Goal: Transaction & Acquisition: Purchase product/service

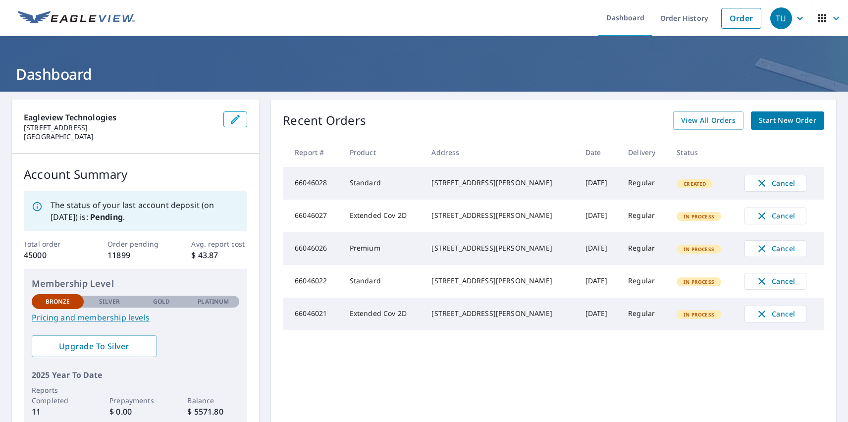
click at [774, 18] on div "TU" at bounding box center [781, 18] width 22 height 22
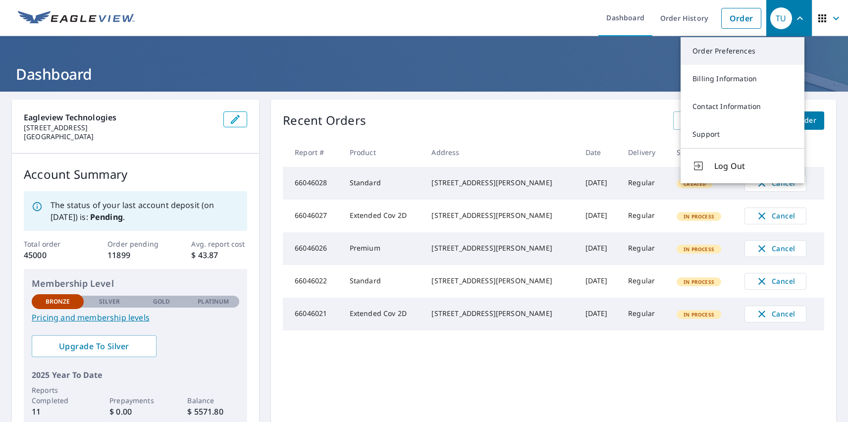
click at [742, 51] on link "Order Preferences" at bounding box center [743, 51] width 124 height 28
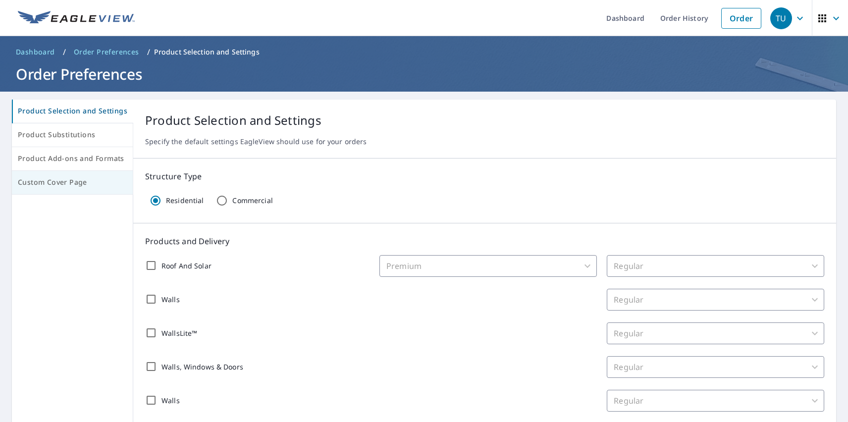
click at [71, 182] on span "Custom Cover Page" at bounding box center [72, 182] width 109 height 12
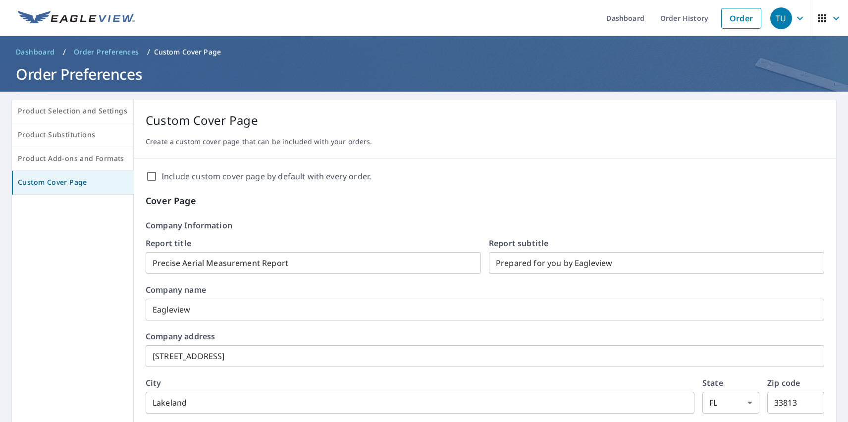
scroll to position [170, 0]
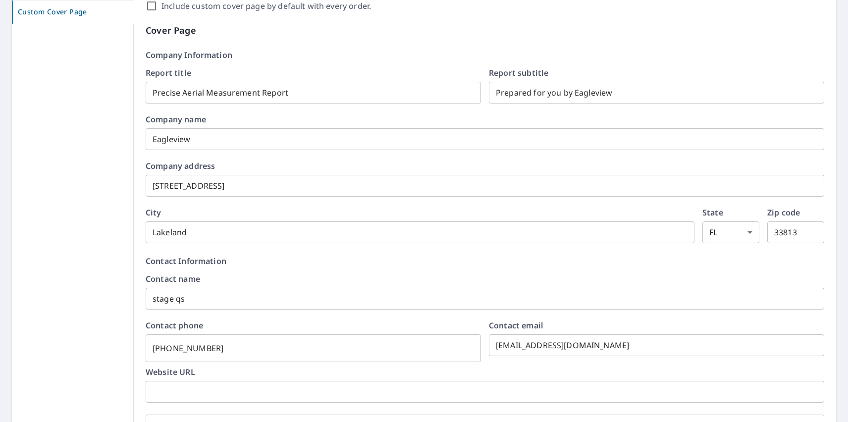
click at [263, 6] on label "Include custom cover page by default with every order." at bounding box center [266, 6] width 210 height 12
click at [158, 6] on input "Include custom cover page by default with every order." at bounding box center [152, 6] width 12 height 12
checkbox input "true"
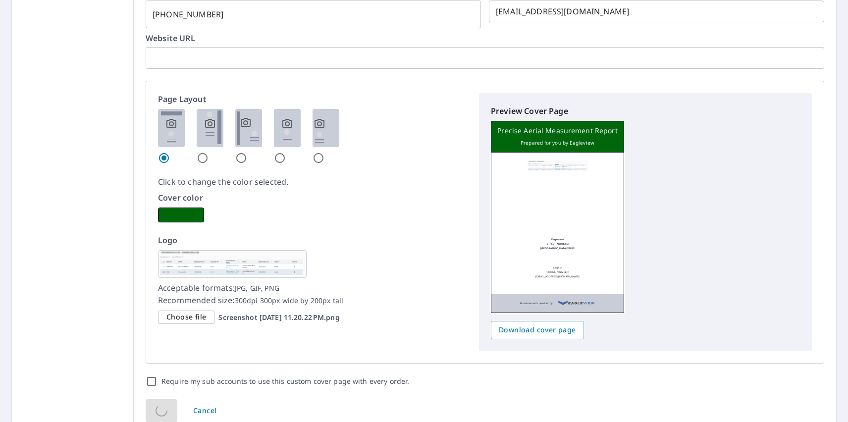
scroll to position [0, 0]
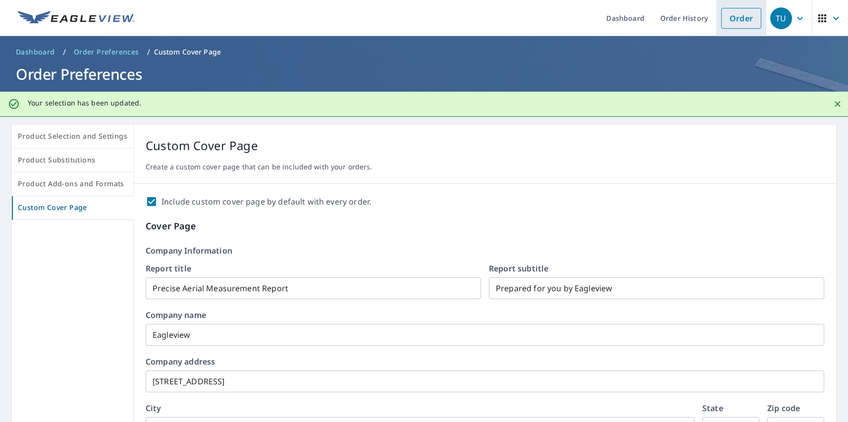
click at [734, 18] on link "Order" at bounding box center [741, 18] width 40 height 21
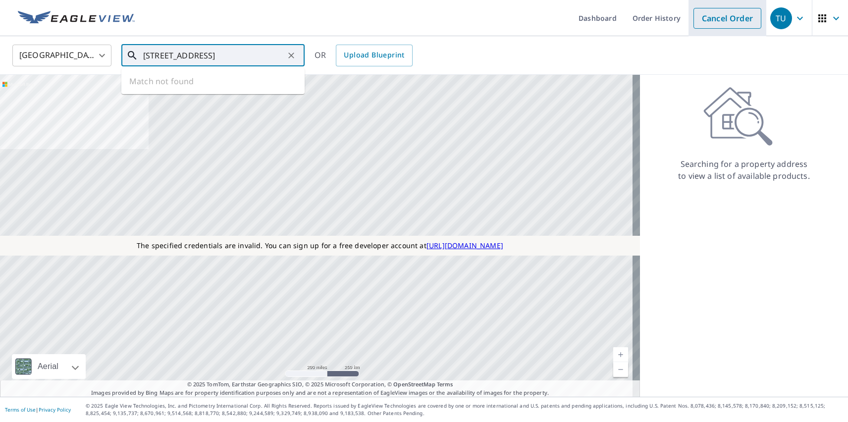
type input "[STREET_ADDRESS]"
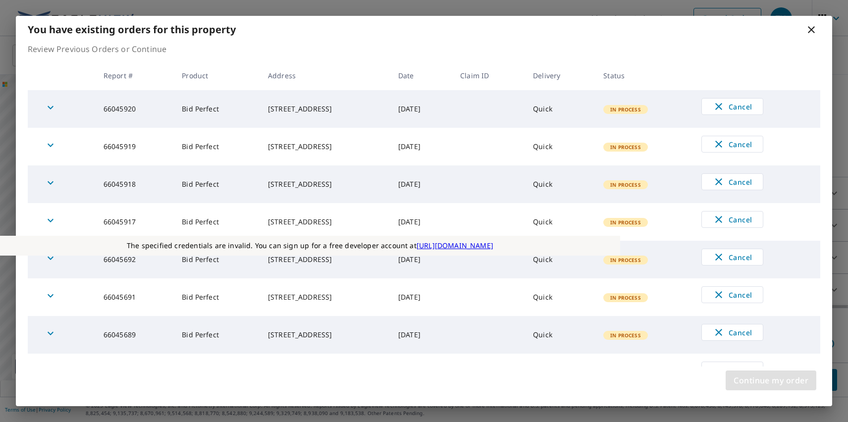
click at [771, 380] on span "Continue my order" at bounding box center [771, 380] width 75 height 14
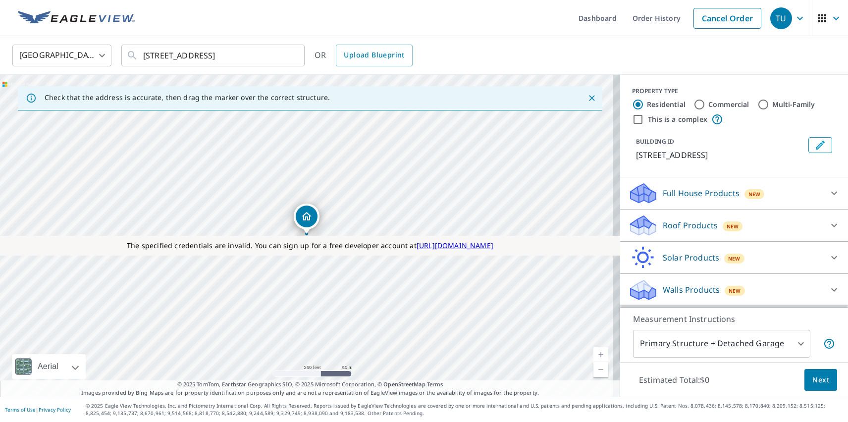
click at [682, 225] on p "Roof Products" at bounding box center [690, 225] width 55 height 12
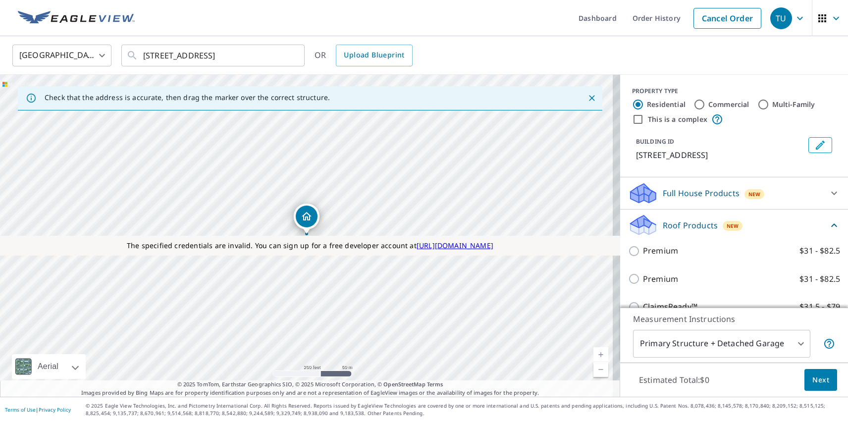
checkbox input "true"
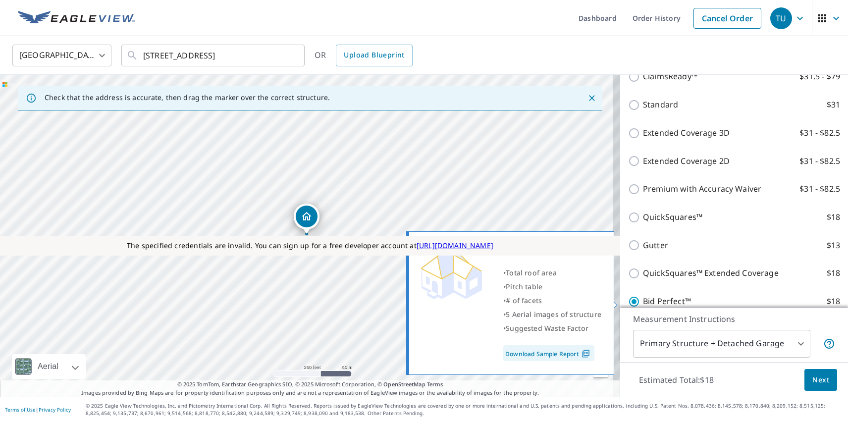
click at [813, 379] on span "Next" at bounding box center [820, 380] width 17 height 12
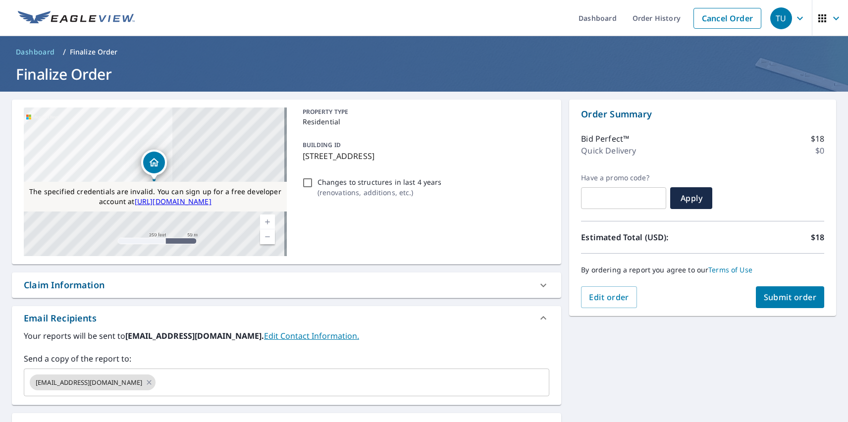
click at [96, 421] on div "Substitutions and Customization" at bounding box center [95, 425] width 142 height 13
click at [782, 297] on span "Submit order" at bounding box center [790, 297] width 53 height 11
checkbox input "true"
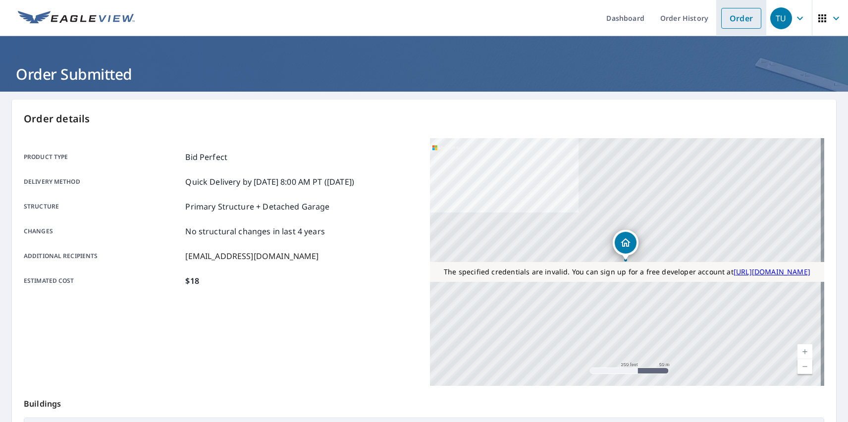
click at [734, 18] on link "Order" at bounding box center [741, 18] width 40 height 21
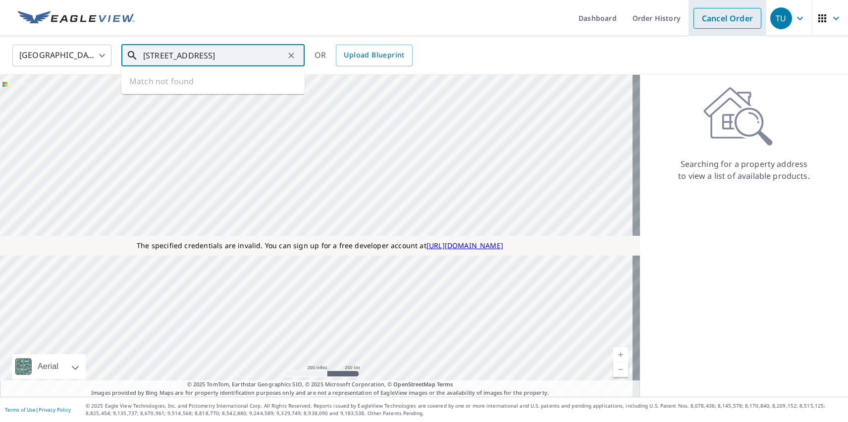
type input "[STREET_ADDRESS]"
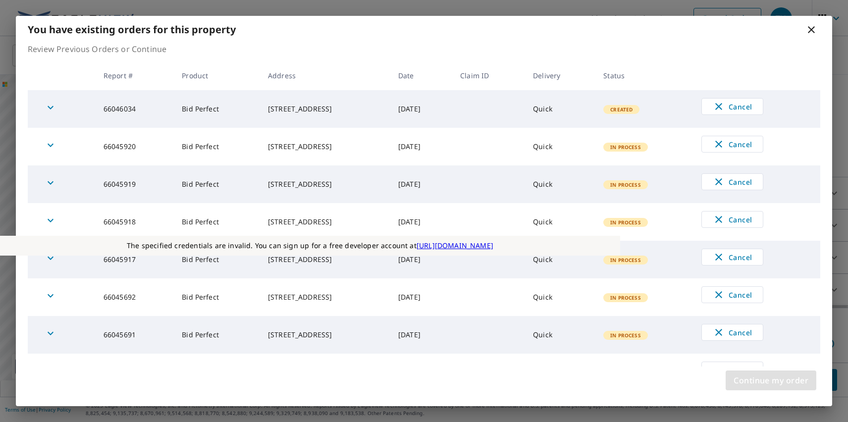
click at [771, 380] on span "Continue my order" at bounding box center [771, 380] width 75 height 14
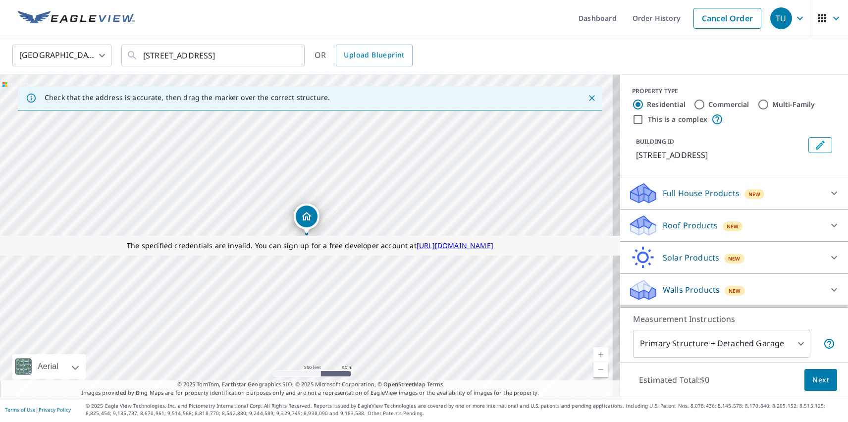
click at [682, 225] on p "Roof Products" at bounding box center [690, 225] width 55 height 12
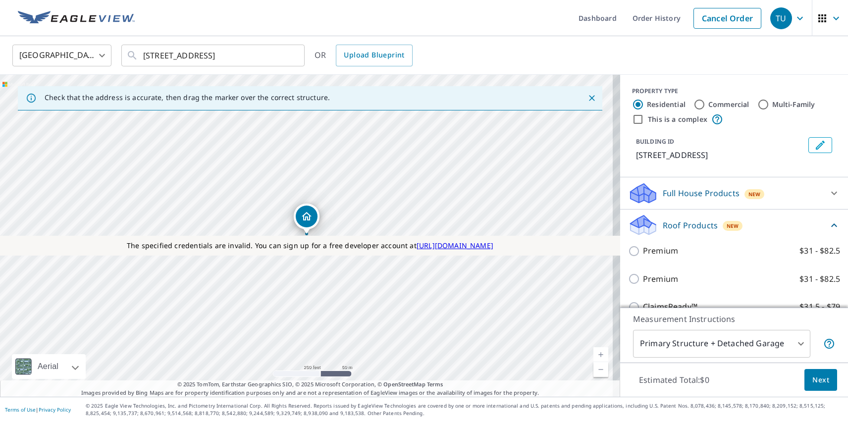
checkbox input "true"
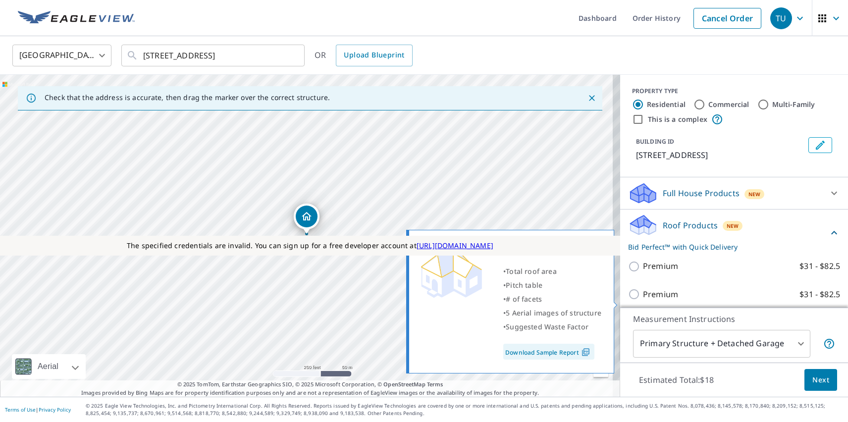
scroll to position [246, 0]
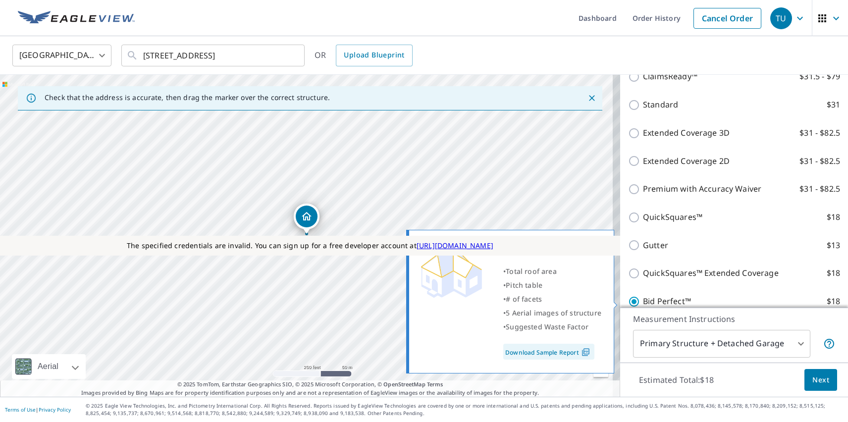
click at [813, 379] on span "Next" at bounding box center [820, 380] width 17 height 12
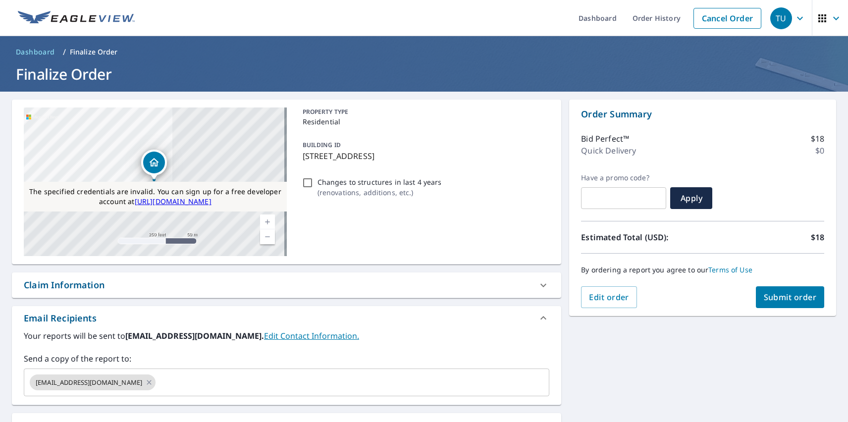
click at [96, 421] on div "Substitutions and Customization" at bounding box center [95, 425] width 142 height 13
checkbox input "false"
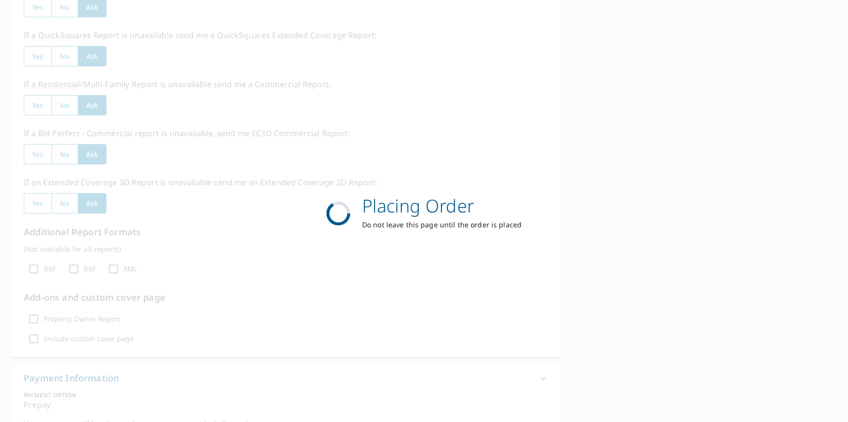
scroll to position [286, 0]
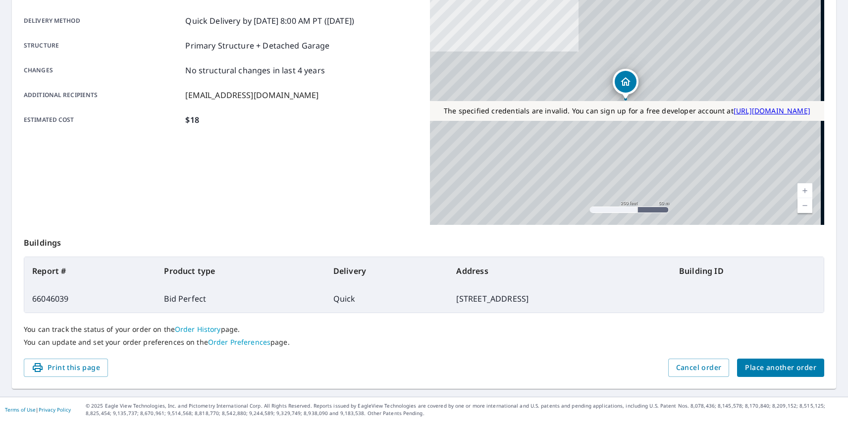
scroll to position [161, 0]
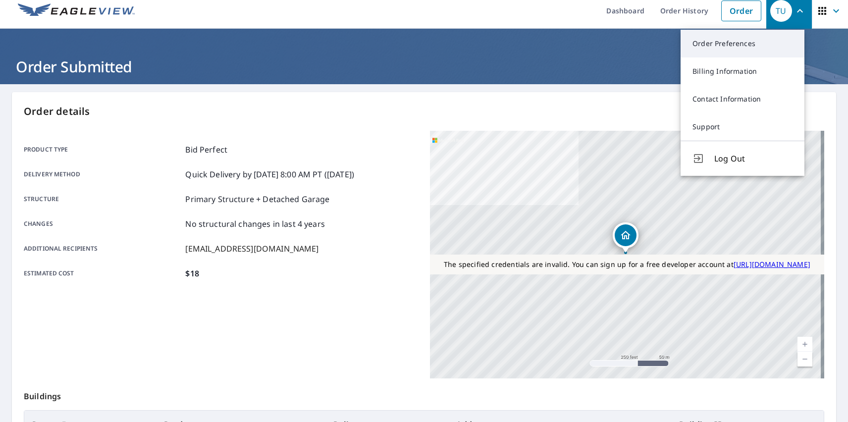
click at [742, 44] on link "Order Preferences" at bounding box center [743, 44] width 124 height 28
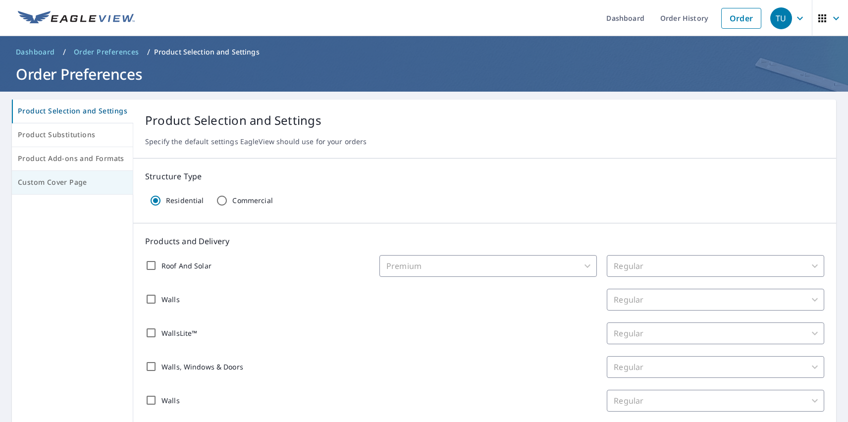
click at [71, 182] on span "Custom Cover Page" at bounding box center [72, 182] width 109 height 12
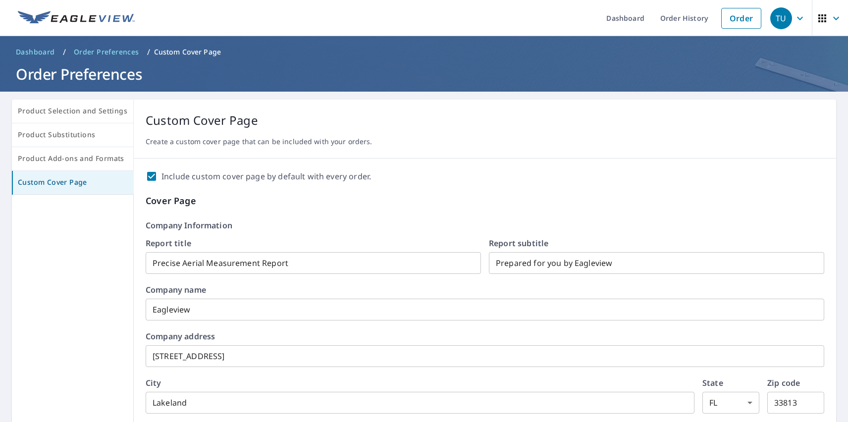
scroll to position [170, 0]
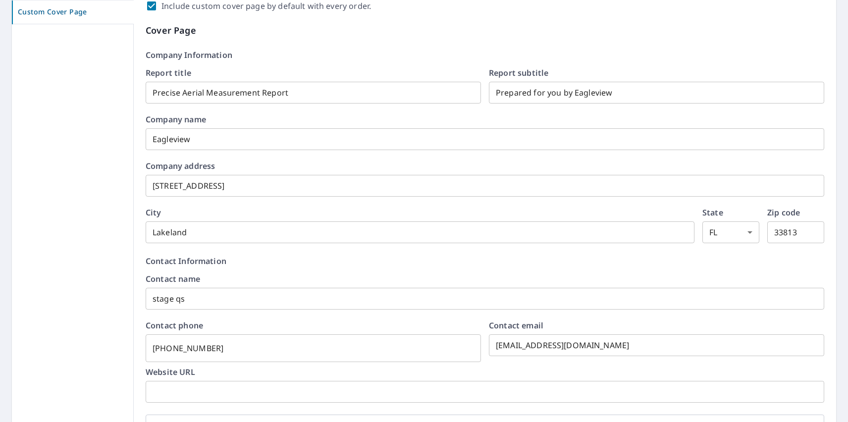
click at [263, 6] on label "Include custom cover page by default with every order." at bounding box center [266, 6] width 210 height 12
click at [158, 6] on input "Include custom cover page by default with every order." at bounding box center [152, 6] width 12 height 12
checkbox input "false"
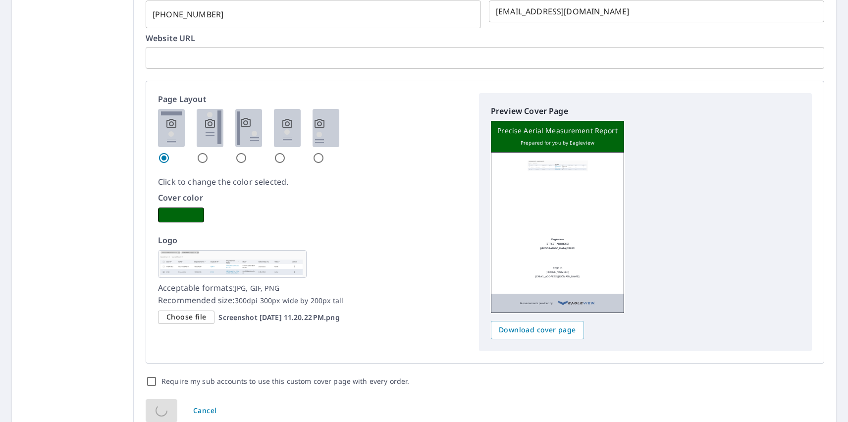
scroll to position [0, 0]
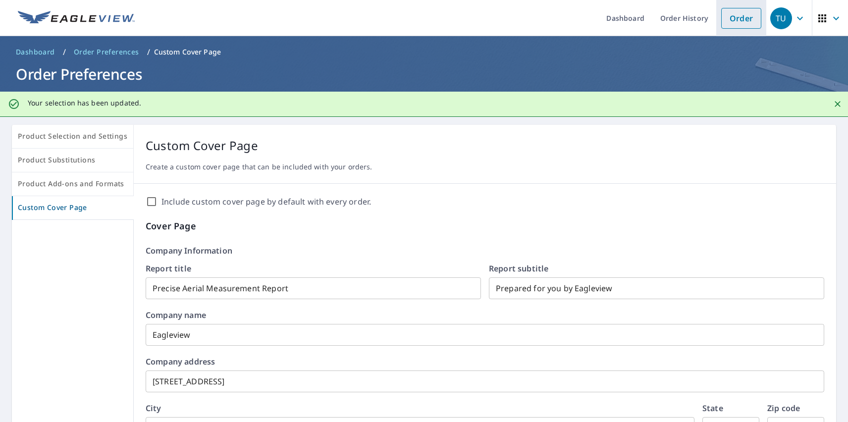
click at [734, 18] on link "Order" at bounding box center [741, 18] width 40 height 21
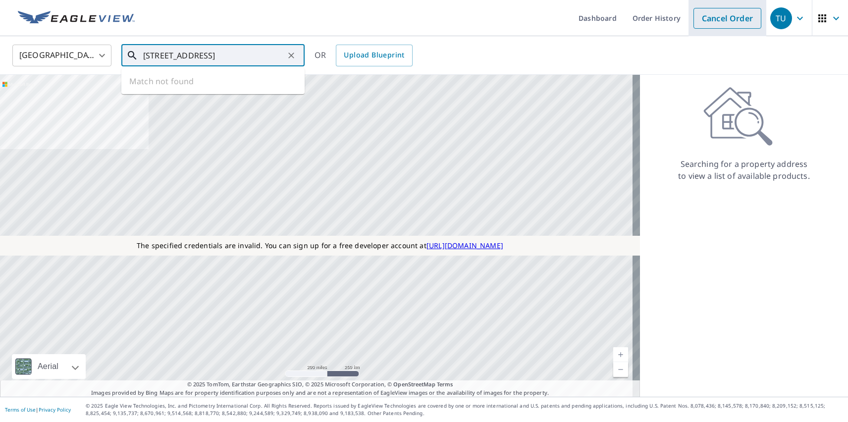
type input "[STREET_ADDRESS]"
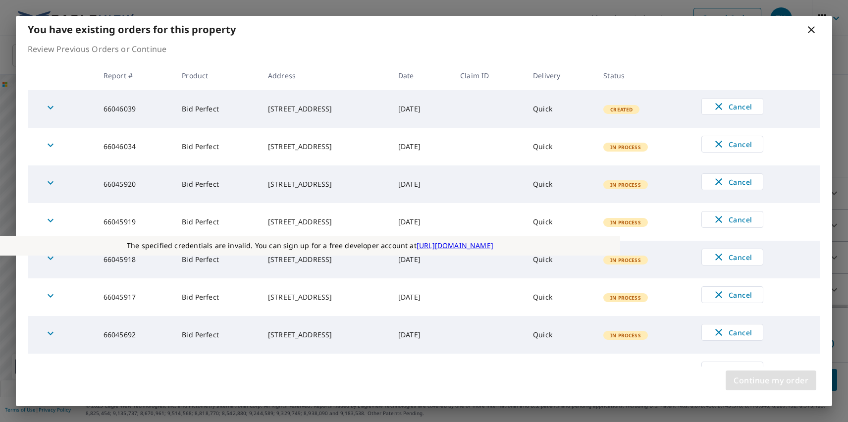
click at [771, 380] on span "Continue my order" at bounding box center [771, 380] width 75 height 14
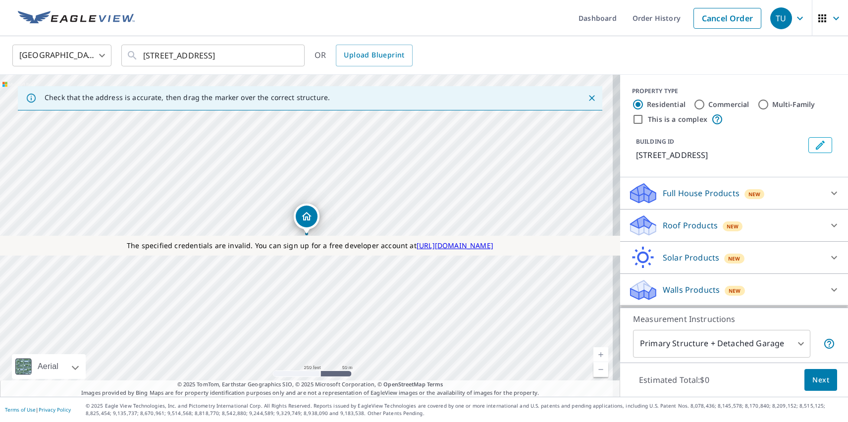
click at [682, 225] on p "Roof Products" at bounding box center [690, 225] width 55 height 12
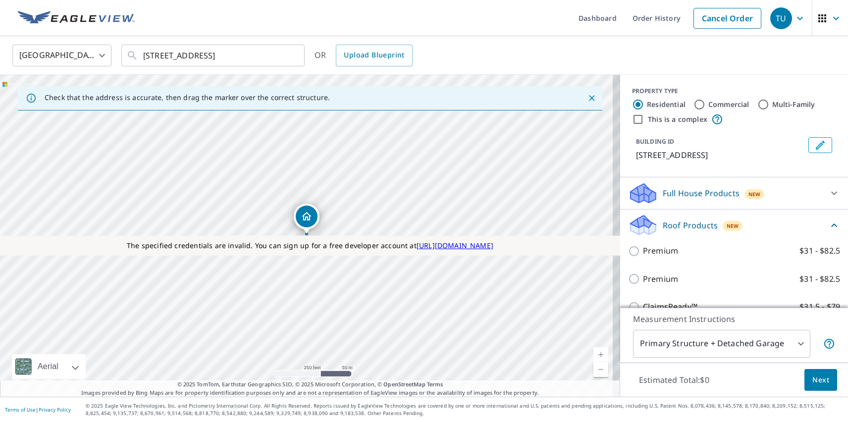
checkbox input "true"
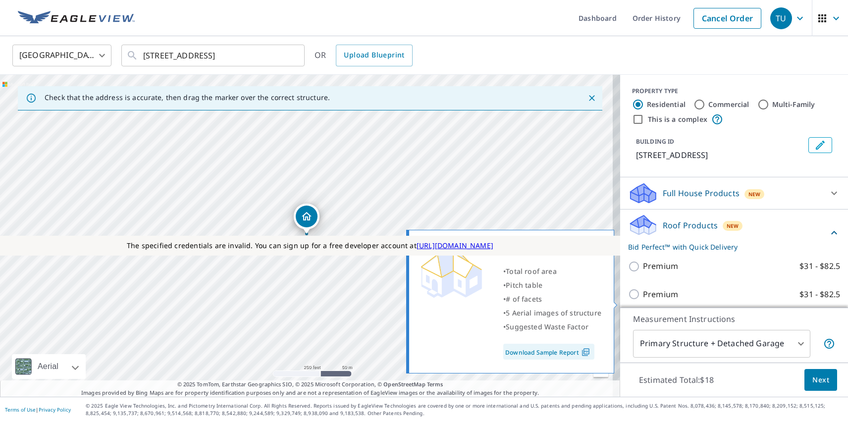
scroll to position [246, 0]
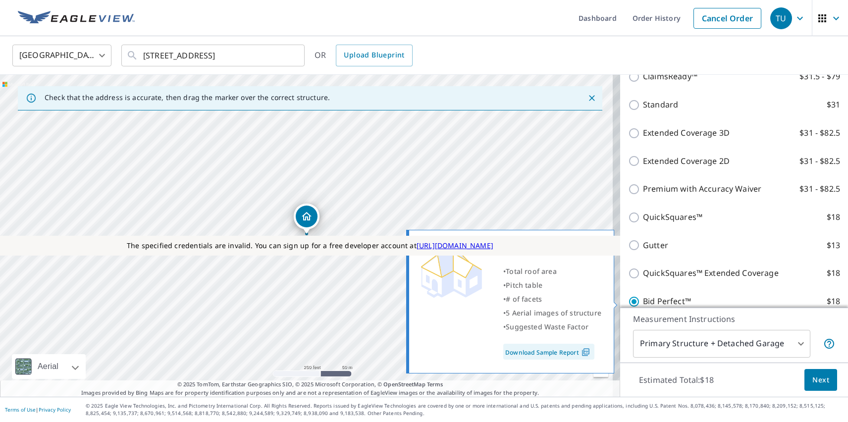
click at [813, 379] on span "Next" at bounding box center [820, 380] width 17 height 12
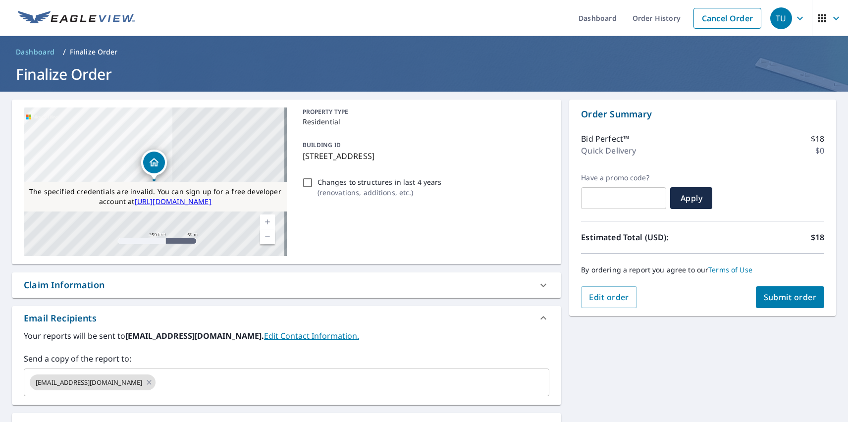
click at [96, 421] on div "Substitutions and Customization" at bounding box center [95, 425] width 142 height 13
click at [782, 297] on span "Submit order" at bounding box center [790, 297] width 53 height 11
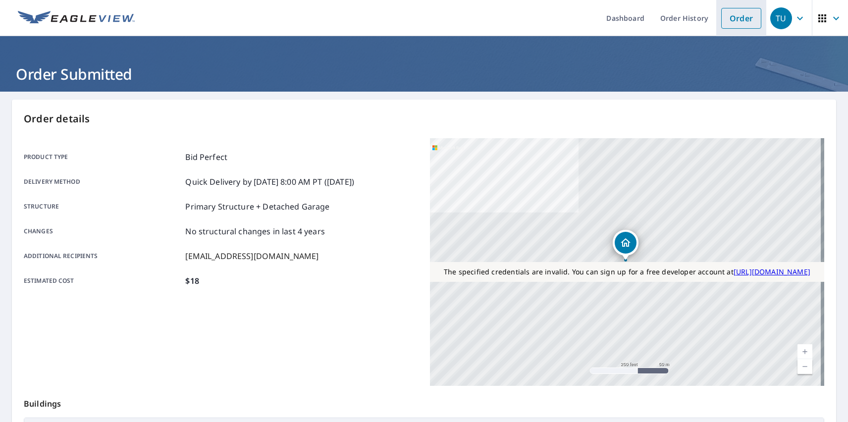
click at [734, 18] on link "Order" at bounding box center [741, 18] width 40 height 21
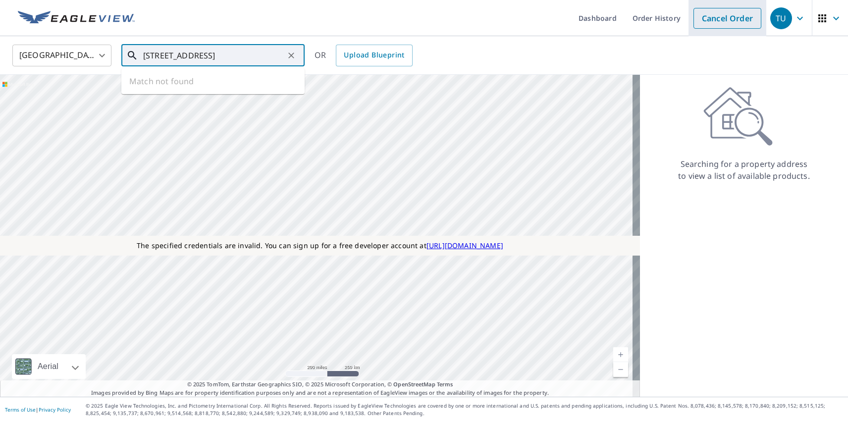
type input "[STREET_ADDRESS]"
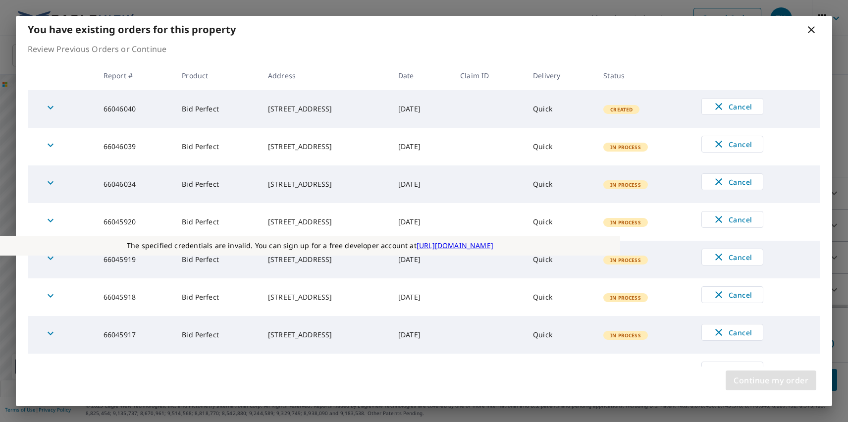
click at [771, 380] on span "Continue my order" at bounding box center [771, 380] width 75 height 14
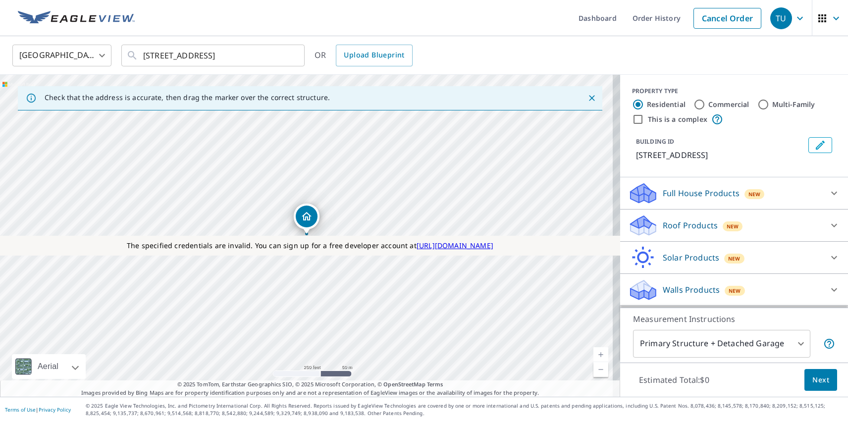
click at [682, 225] on p "Roof Products" at bounding box center [690, 225] width 55 height 12
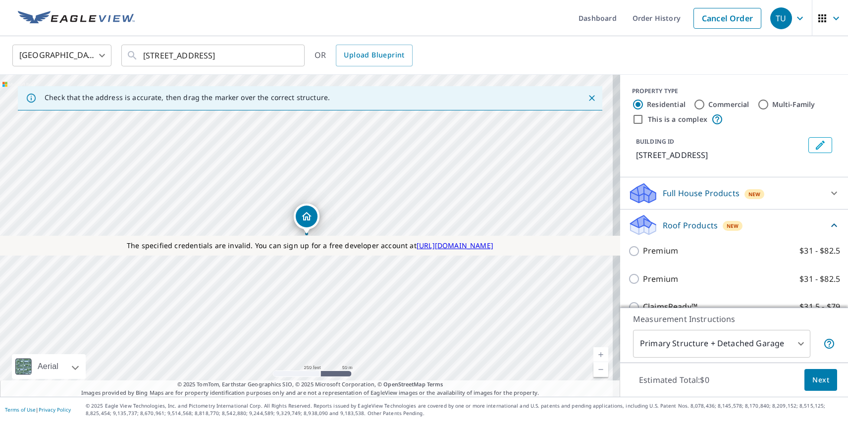
checkbox input "true"
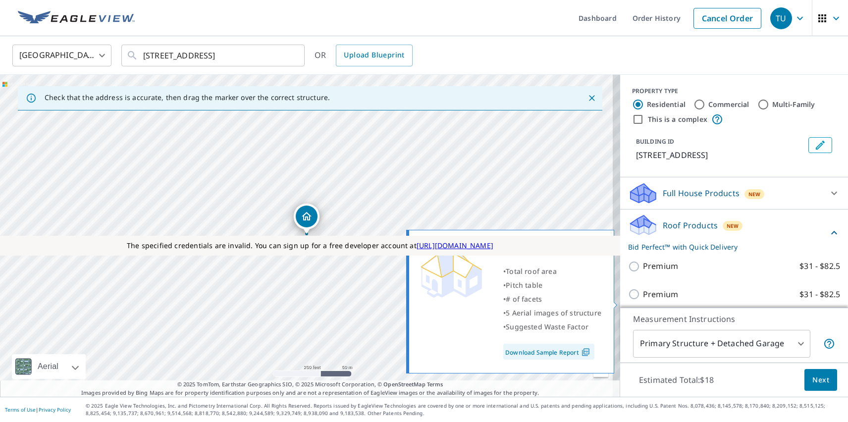
scroll to position [246, 0]
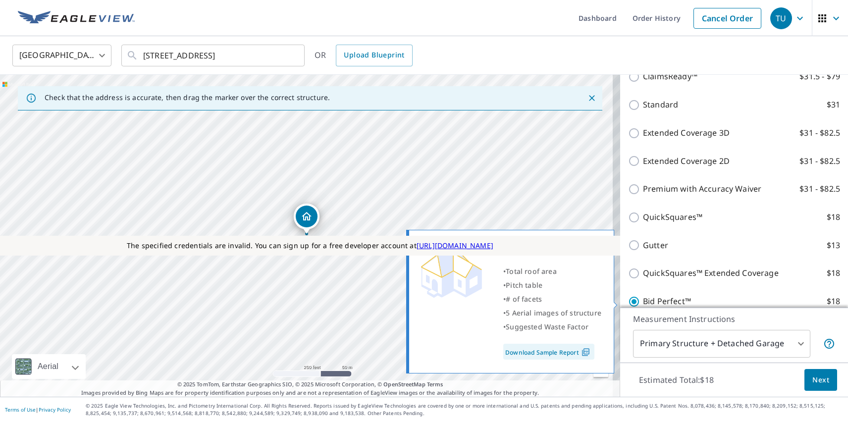
click at [813, 379] on span "Next" at bounding box center [820, 380] width 17 height 12
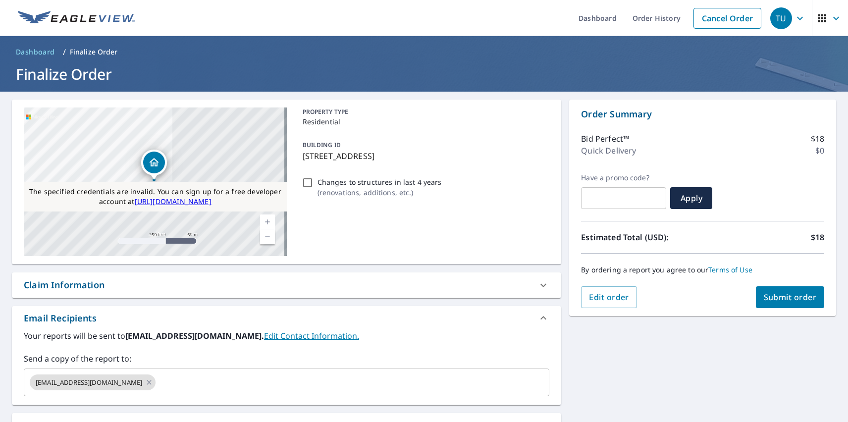
click at [96, 421] on div "Substitutions and Customization" at bounding box center [95, 425] width 142 height 13
checkbox input "true"
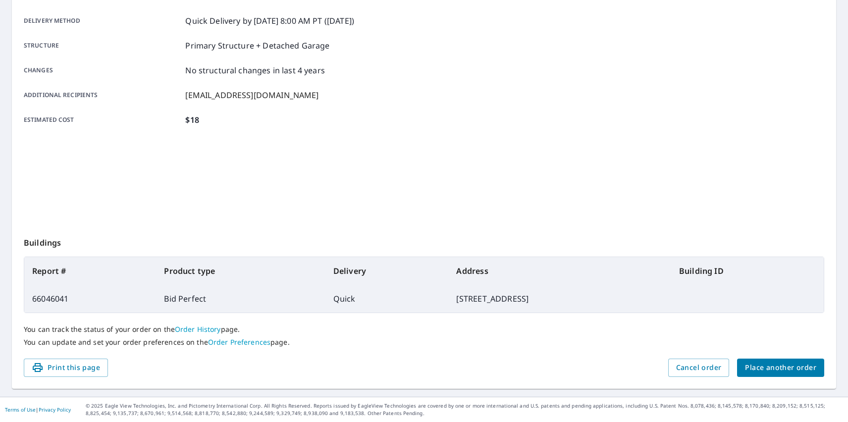
scroll to position [161, 0]
